Goal: Task Accomplishment & Management: Use online tool/utility

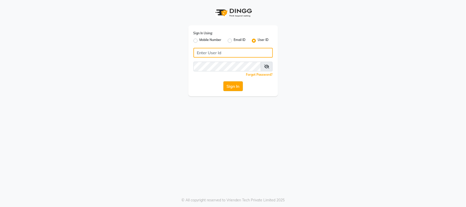
type input "sn"
click at [233, 83] on button "Sign In" at bounding box center [233, 86] width 19 height 10
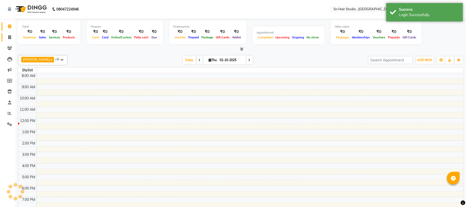
click at [11, 36] on icon at bounding box center [9, 37] width 3 height 4
click at [8, 36] on icon at bounding box center [9, 37] width 3 height 4
select select "service"
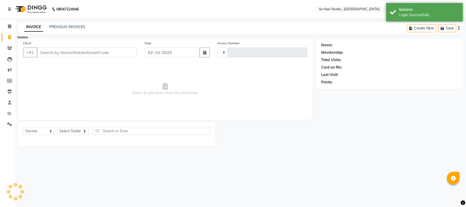
select select "en"
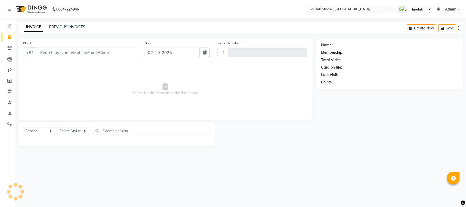
type input "1779"
select select "6415"
type input "9"
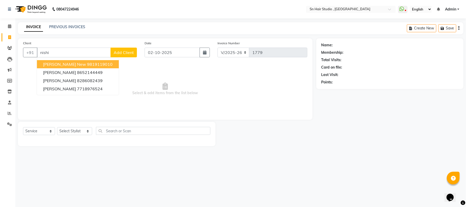
click at [49, 64] on span "[PERSON_NAME] New" at bounding box center [64, 64] width 43 height 5
type input "9819119010"
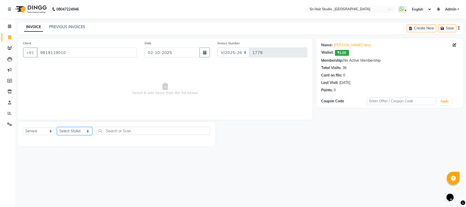
click at [79, 132] on select "Select Stylist [PERSON_NAME] [PERSON_NAME] [PERSON_NAME] hair [PERSON_NAME]" at bounding box center [74, 131] width 35 height 8
select select "58014"
click at [57, 127] on select "Select Stylist [PERSON_NAME] [PERSON_NAME] [PERSON_NAME] hair [PERSON_NAME]" at bounding box center [74, 131] width 35 height 8
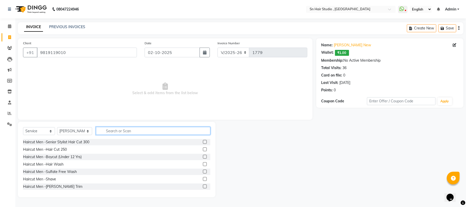
click at [118, 130] on input "text" at bounding box center [153, 131] width 114 height 8
type input "ey"
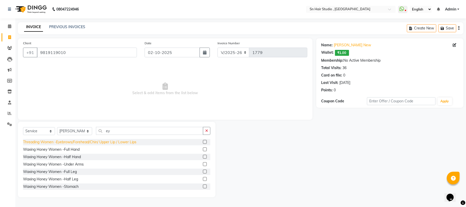
click at [112, 140] on div "Threading Women -Eyebrows/Forehead/Chin/ Upper Lip / Lower Lips" at bounding box center [79, 142] width 113 height 5
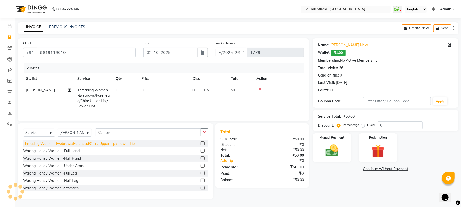
click at [114, 146] on div "Threading Women -Eyebrows/Forehead/Chin/ Upper Lip / Lower Lips" at bounding box center [79, 143] width 113 height 5
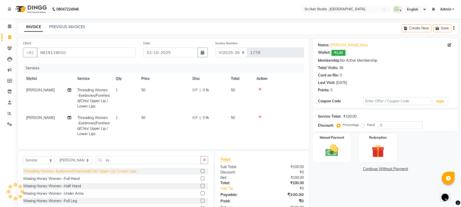
click at [115, 174] on div "Threading Women -Eyebrows/Forehead/Chin/ Upper Lip / Lower Lips" at bounding box center [79, 171] width 113 height 5
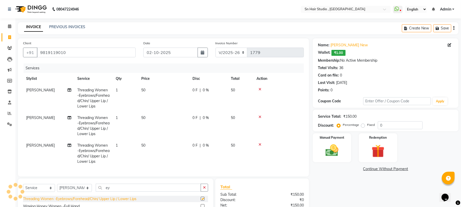
checkbox input "false"
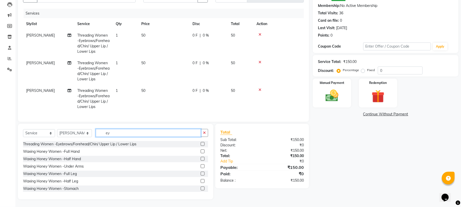
click at [170, 133] on input "ey" at bounding box center [148, 133] width 105 height 8
type input "e"
click at [172, 132] on input "text" at bounding box center [152, 133] width 112 height 8
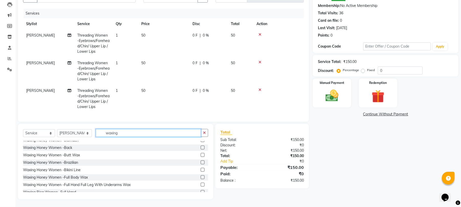
scroll to position [59, 0]
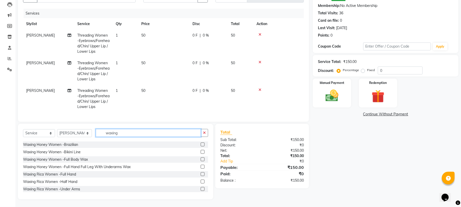
type input "waxing"
click at [201, 189] on label at bounding box center [203, 189] width 4 height 4
click at [201, 189] on input "checkbox" at bounding box center [202, 189] width 3 height 3
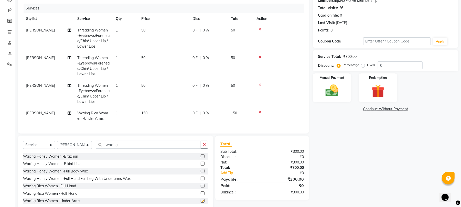
checkbox input "false"
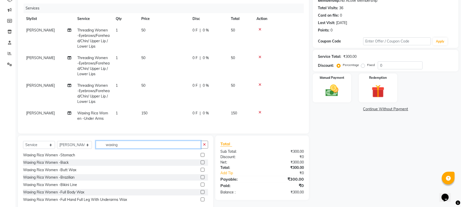
click at [181, 145] on input "waxing" at bounding box center [148, 145] width 105 height 8
type input "w"
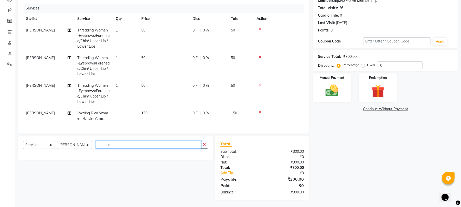
scroll to position [0, 0]
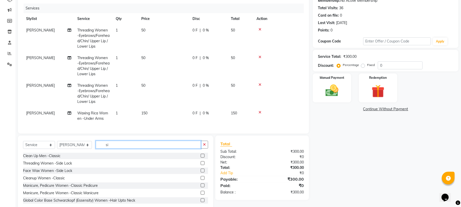
type input "s"
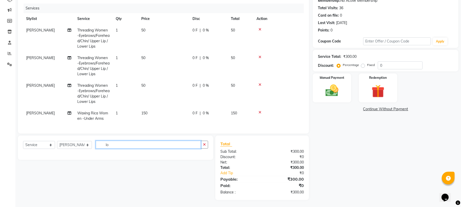
type input "l"
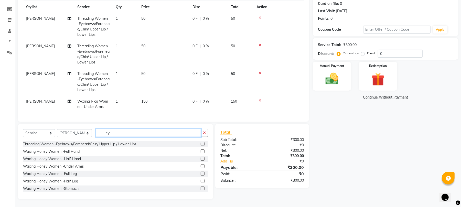
click at [168, 133] on input "ey" at bounding box center [148, 133] width 105 height 8
type input "e"
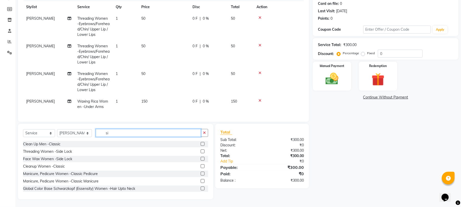
type input "si"
click at [201, 158] on label at bounding box center [203, 159] width 4 height 4
click at [201, 158] on input "checkbox" at bounding box center [202, 158] width 3 height 3
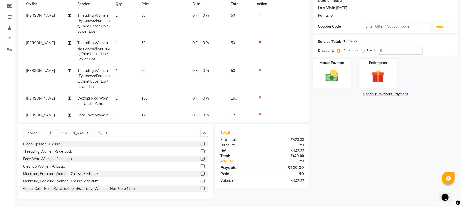
checkbox input "false"
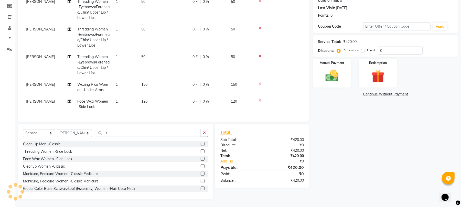
scroll to position [19, 0]
click at [325, 80] on img at bounding box center [332, 76] width 22 height 16
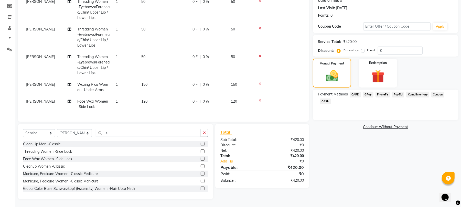
click at [368, 94] on span "GPay" at bounding box center [368, 95] width 10 height 6
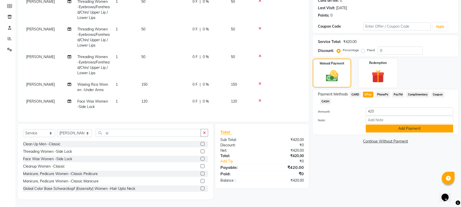
click at [379, 127] on button "Add Payment" at bounding box center [410, 129] width 88 height 8
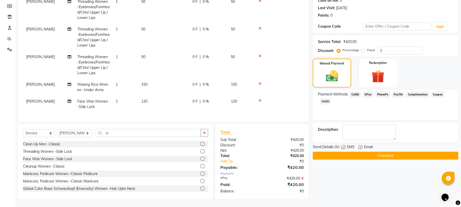
click at [357, 154] on button "Checkout" at bounding box center [386, 156] width 146 height 8
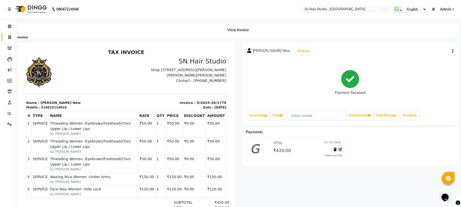
click at [10, 35] on icon at bounding box center [9, 37] width 3 height 4
select select "service"
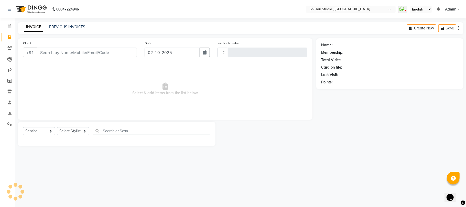
type input "1780"
select select "6415"
click at [50, 52] on input "Client" at bounding box center [87, 53] width 100 height 10
type input "a"
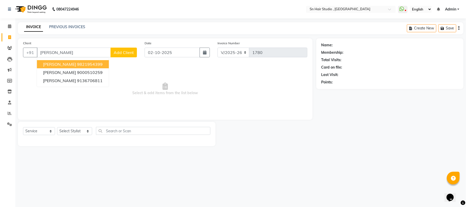
click at [62, 62] on span "[PERSON_NAME]" at bounding box center [59, 64] width 33 height 5
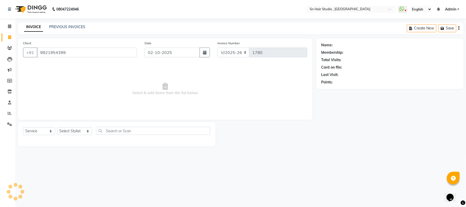
type input "9821954399"
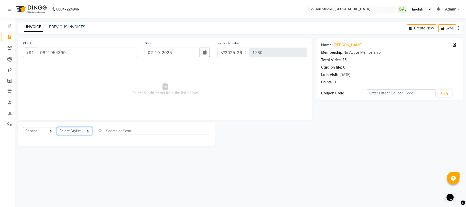
click at [72, 131] on select "Select Stylist [PERSON_NAME] [PERSON_NAME] [PERSON_NAME] hair [PERSON_NAME]" at bounding box center [74, 131] width 35 height 8
select select "67678"
click at [57, 127] on select "Select Stylist [PERSON_NAME] [PERSON_NAME] [PERSON_NAME] hair [PERSON_NAME]" at bounding box center [74, 131] width 35 height 8
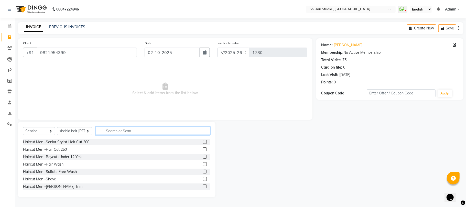
click at [110, 134] on input "text" at bounding box center [153, 131] width 114 height 8
type input "hair wash"
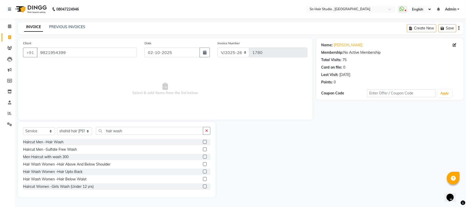
click at [203, 179] on label at bounding box center [205, 179] width 4 height 4
click at [203, 179] on input "checkbox" at bounding box center [204, 179] width 3 height 3
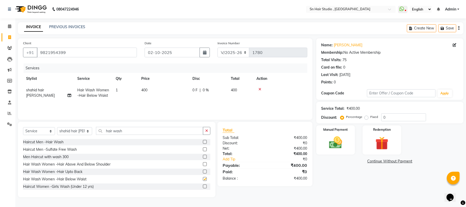
checkbox input "false"
click at [203, 171] on label at bounding box center [205, 172] width 4 height 4
click at [203, 171] on input "checkbox" at bounding box center [204, 171] width 3 height 3
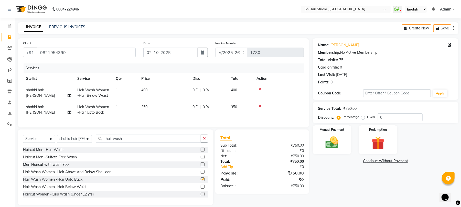
checkbox input "false"
click at [260, 88] on icon at bounding box center [260, 90] width 3 height 4
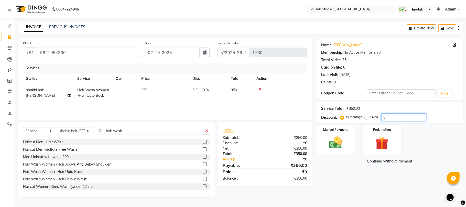
click at [401, 116] on input "0" at bounding box center [404, 117] width 45 height 8
type input "20"
click at [336, 141] on img at bounding box center [336, 143] width 22 height 16
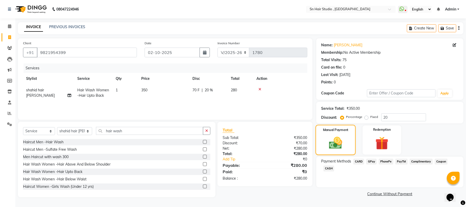
click at [336, 141] on img at bounding box center [336, 142] width 22 height 15
click at [371, 160] on span "GPay" at bounding box center [371, 162] width 10 height 6
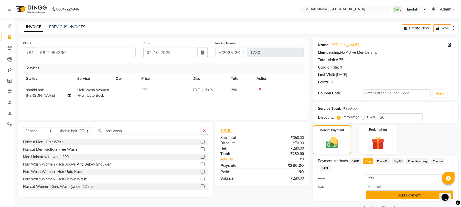
click at [395, 194] on button "Add Payment" at bounding box center [410, 196] width 88 height 8
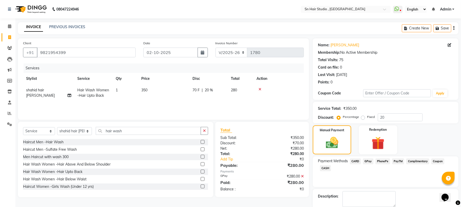
scroll to position [28, 0]
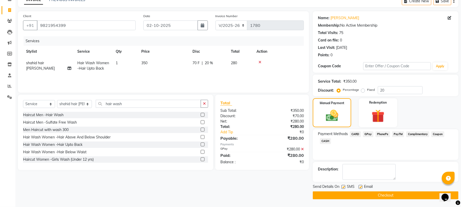
click at [374, 192] on button "Checkout" at bounding box center [386, 196] width 146 height 8
